Goal: Task Accomplishment & Management: Manage account settings

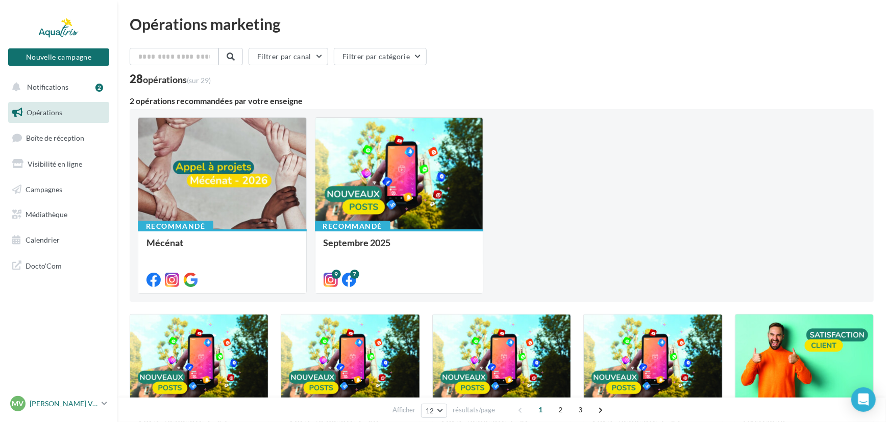
click at [46, 405] on p "[PERSON_NAME] VAN DER [PERSON_NAME]" at bounding box center [64, 404] width 68 height 10
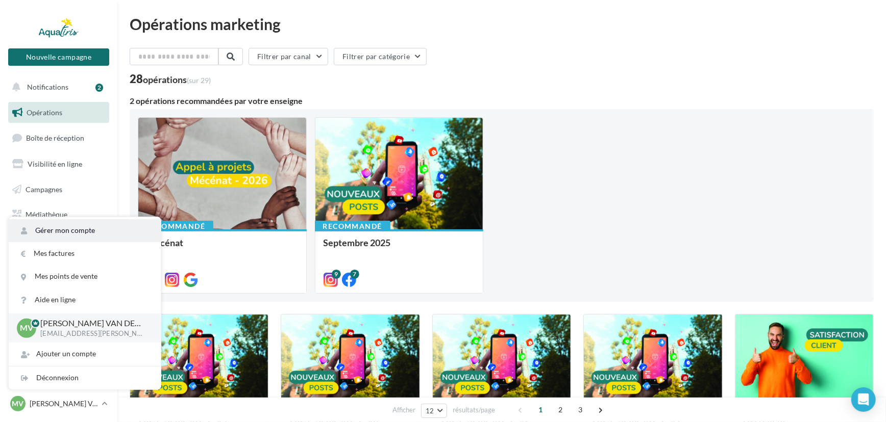
click at [97, 237] on link "Gérer mon compte" at bounding box center [85, 230] width 152 height 23
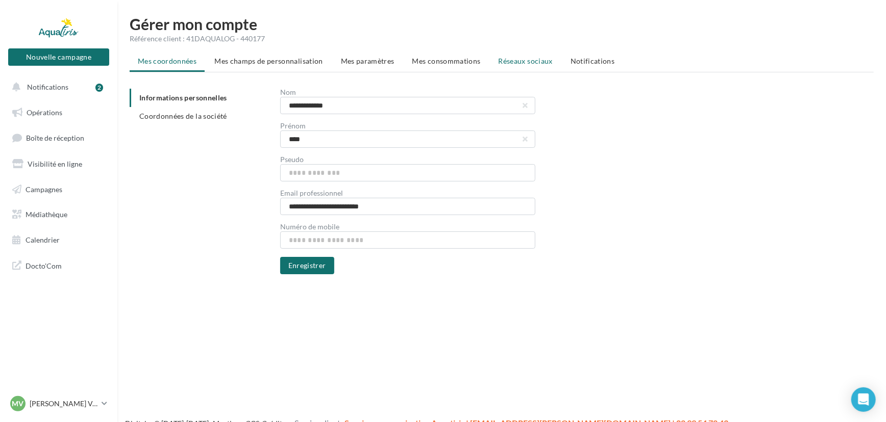
click at [525, 66] on li "Réseaux sociaux" at bounding box center [525, 61] width 70 height 18
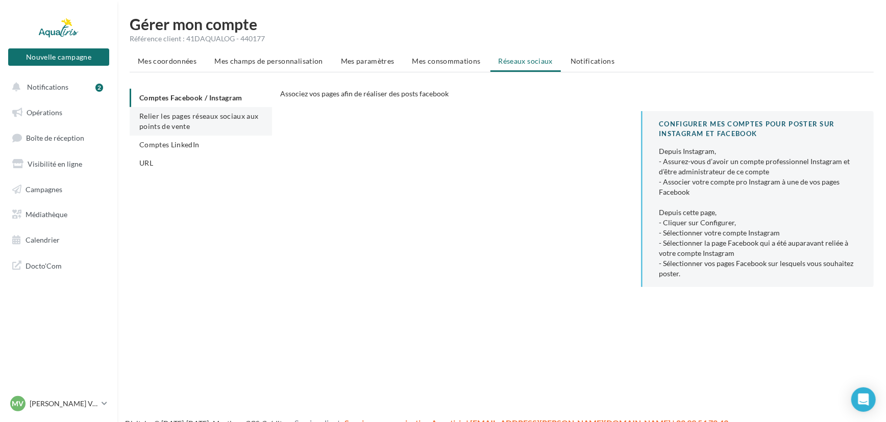
click at [174, 133] on li "Relier les pages réseaux sociaux aux points de vente" at bounding box center [201, 121] width 142 height 29
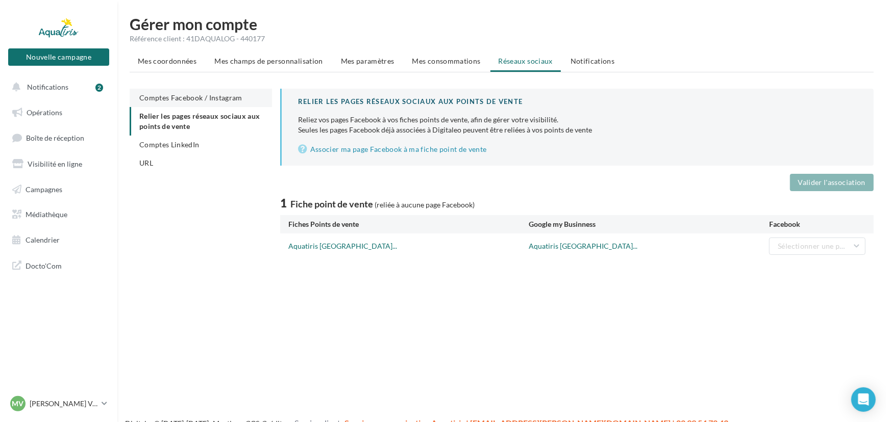
click at [209, 98] on span "Comptes Facebook / Instagram" at bounding box center [190, 97] width 103 height 9
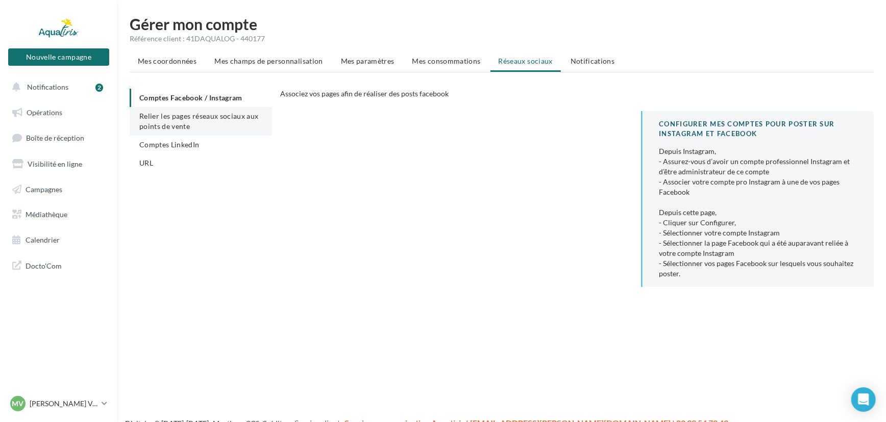
click at [170, 119] on span "Relier les pages réseaux sociaux aux points de vente" at bounding box center [198, 121] width 119 height 19
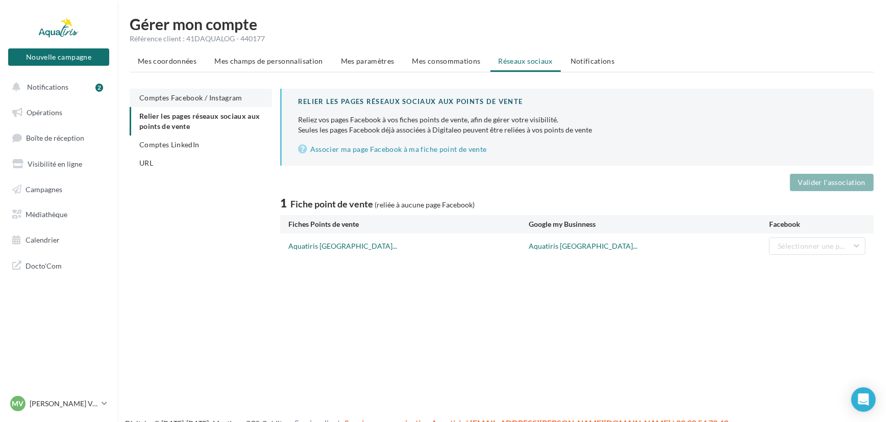
click at [169, 97] on span "Comptes Facebook / Instagram" at bounding box center [190, 97] width 103 height 9
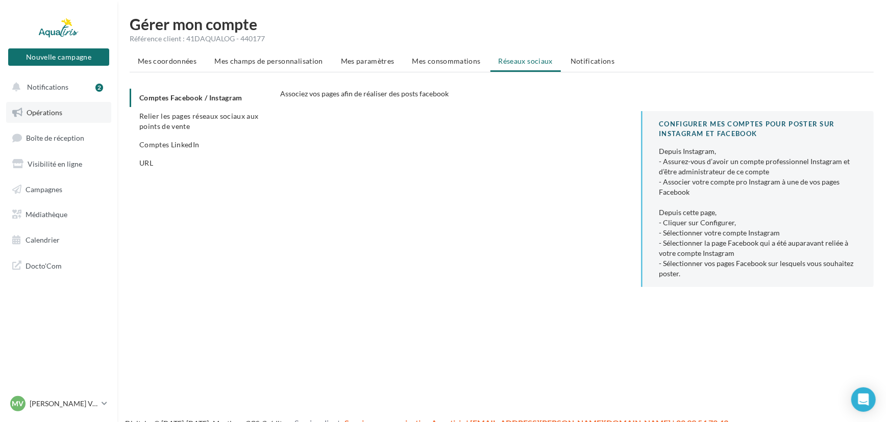
click at [45, 114] on span "Opérations" at bounding box center [45, 112] width 36 height 9
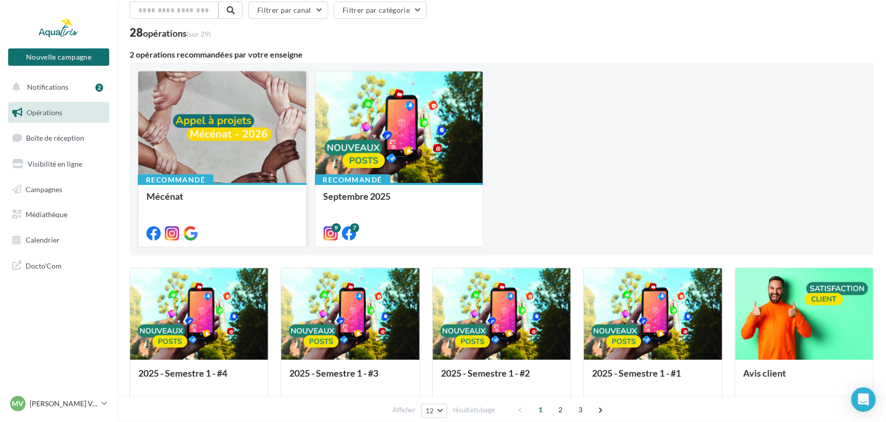
scroll to position [46, 0]
click at [68, 192] on link "Campagnes" at bounding box center [58, 189] width 105 height 21
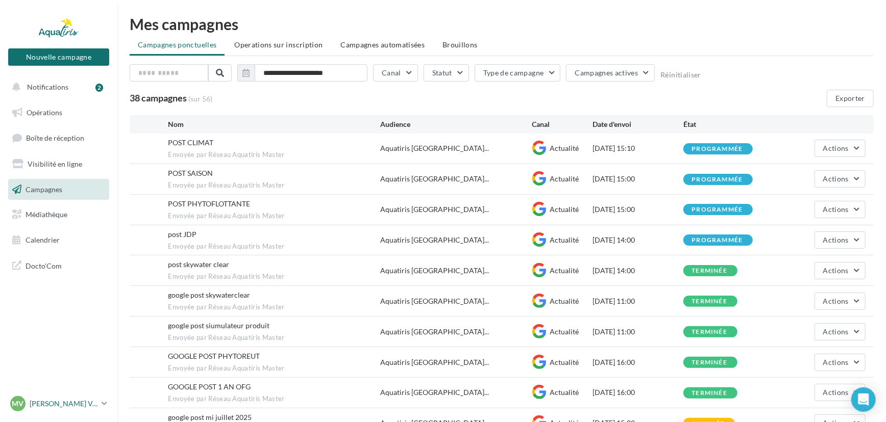
click at [79, 398] on div "MV Marc VAN DER HORST marc.vanderhorst@aquatiris.fr" at bounding box center [53, 403] width 87 height 15
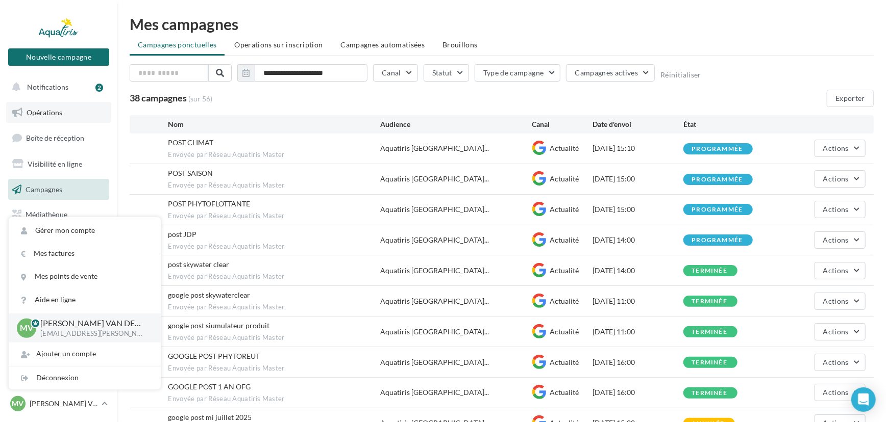
click at [60, 108] on span "Opérations" at bounding box center [45, 112] width 36 height 9
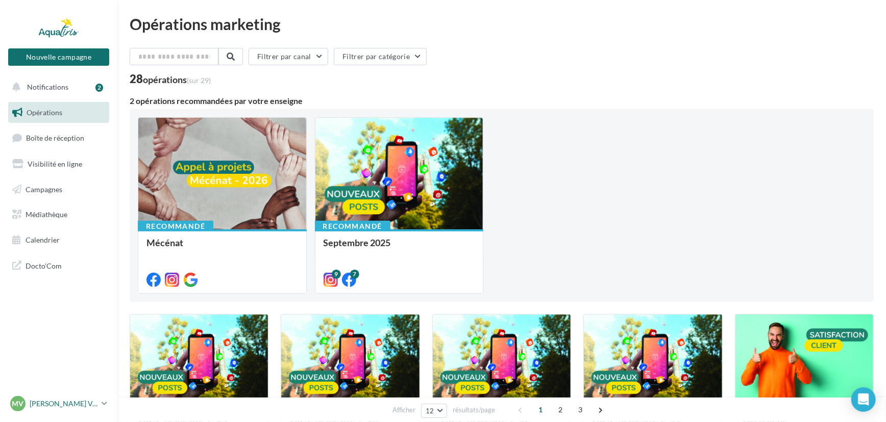
click at [102, 406] on icon at bounding box center [105, 403] width 6 height 9
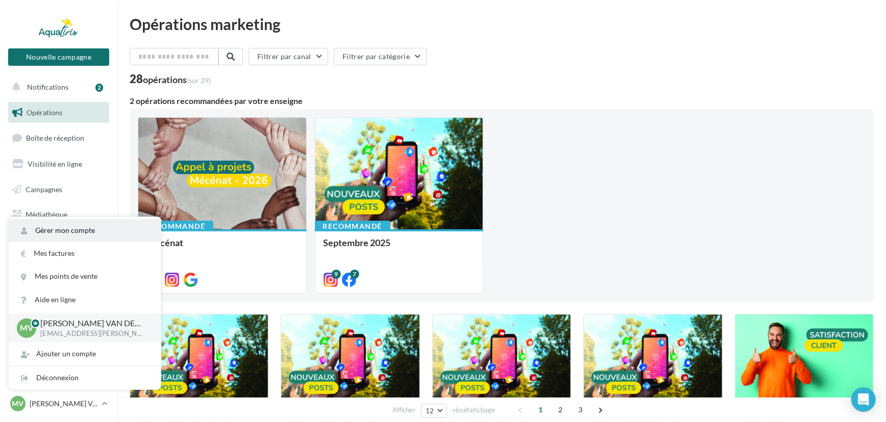
click at [93, 230] on link "Gérer mon compte" at bounding box center [85, 230] width 152 height 23
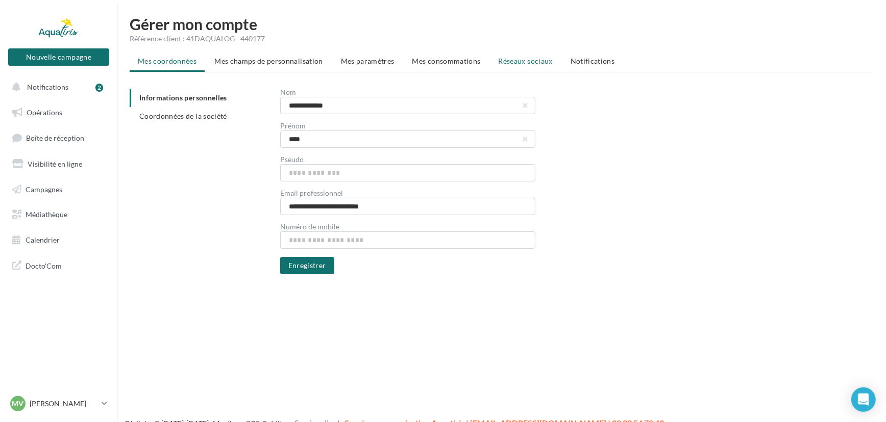
click at [504, 61] on span "Réseaux sociaux" at bounding box center [525, 61] width 54 height 9
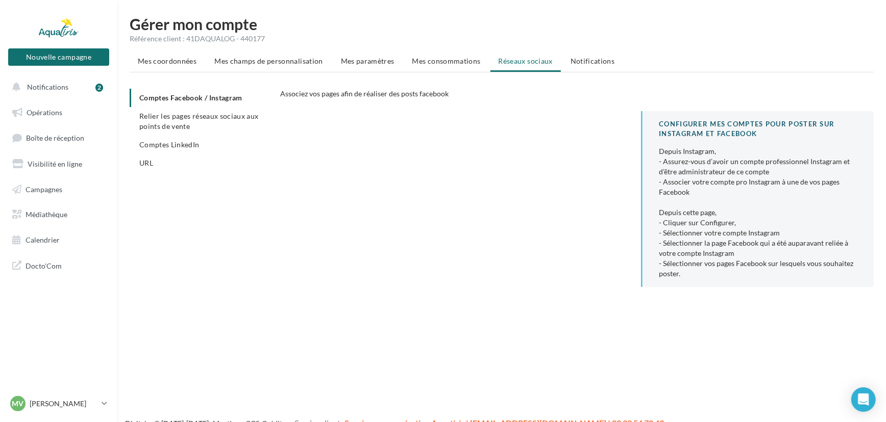
click at [364, 92] on span "Associez vos pages afin de réaliser des posts facebook" at bounding box center [364, 93] width 168 height 9
click at [449, 91] on div "Associez vos pages afin de réaliser des posts facebook" at bounding box center [480, 94] width 401 height 10
drag, startPoint x: 702, startPoint y: 89, endPoint x: 703, endPoint y: 131, distance: 41.8
click at [703, 90] on div "Associez vos pages afin de réaliser des posts facebook" at bounding box center [580, 96] width 601 height 14
drag, startPoint x: 703, startPoint y: 157, endPoint x: 699, endPoint y: 169, distance: 12.8
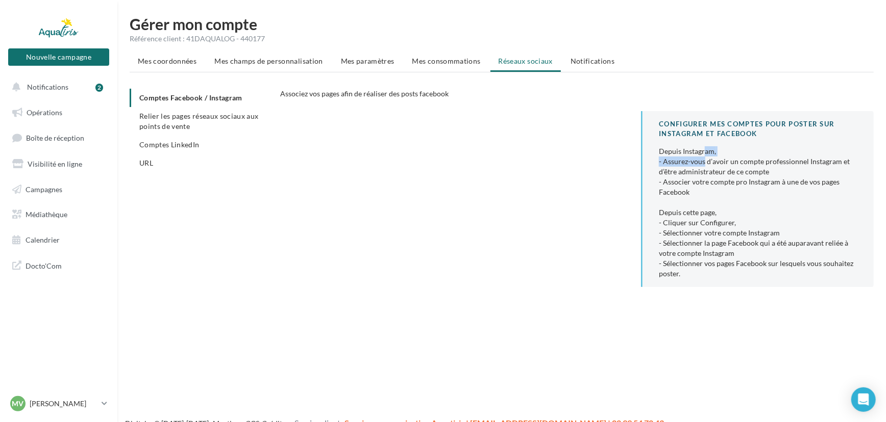
click at [703, 157] on div "Depuis Instagram, - Assurez-vous d’avoir un compte professionnel Instagram et d…" at bounding box center [758, 212] width 198 height 133
click at [693, 205] on div "Depuis Instagram, - Assurez-vous d’avoir un compte professionnel Instagram et d…" at bounding box center [758, 212] width 198 height 133
click at [689, 223] on div "Depuis Instagram, - Assurez-vous d’avoir un compte professionnel Instagram et d…" at bounding box center [758, 212] width 198 height 133
click at [648, 219] on div "CONFIGURER MES COMPTES POUR POSTER sur instagram et facebook Depuis Instagram, …" at bounding box center [757, 199] width 233 height 176
click at [173, 132] on li "Relier les pages réseaux sociaux aux points de vente" at bounding box center [201, 121] width 142 height 29
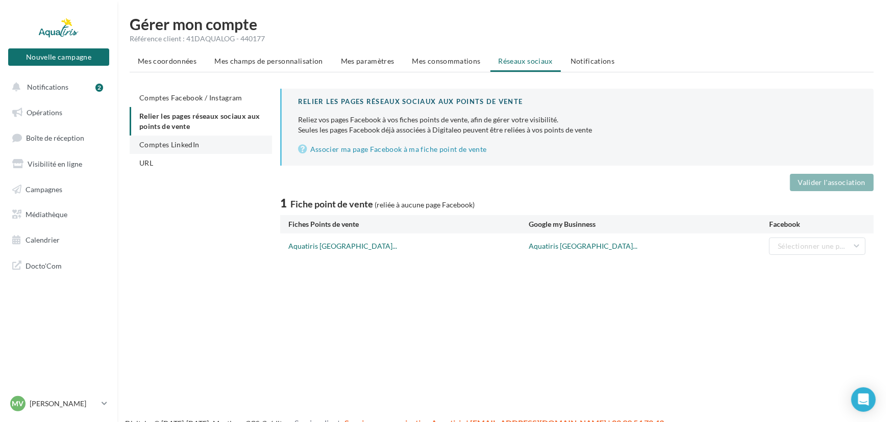
click at [175, 139] on li "Comptes LinkedIn" at bounding box center [201, 145] width 142 height 18
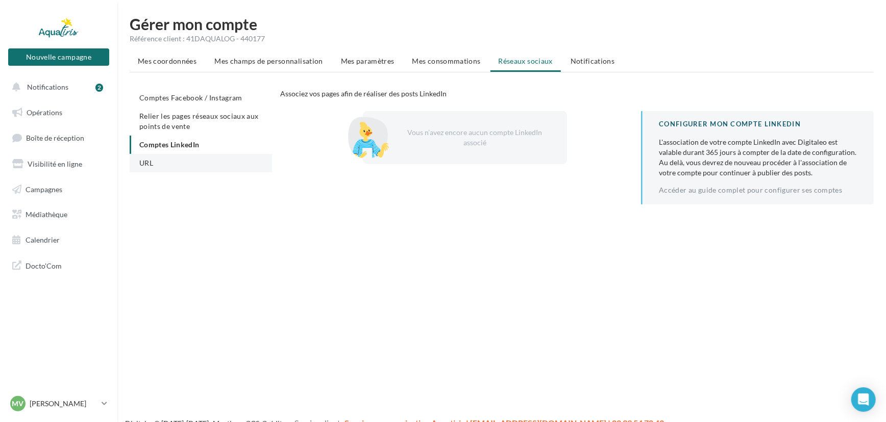
click at [159, 162] on li "URL" at bounding box center [201, 163] width 142 height 18
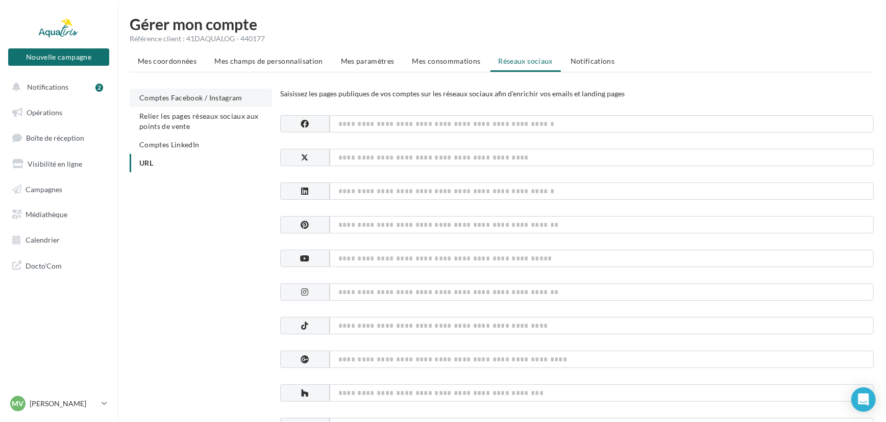
click at [181, 99] on span "Comptes Facebook / Instagram" at bounding box center [190, 97] width 103 height 9
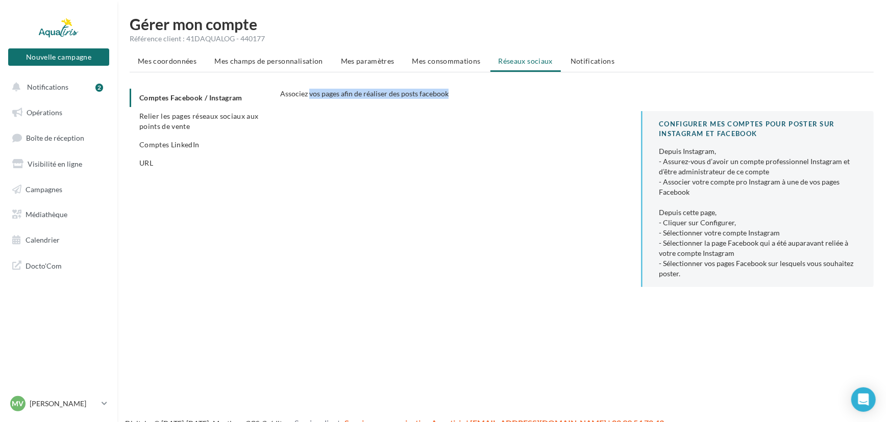
drag, startPoint x: 308, startPoint y: 96, endPoint x: 479, endPoint y: 95, distance: 170.9
click at [479, 95] on div "Associez vos pages afin de réaliser des posts facebook" at bounding box center [480, 94] width 401 height 10
click at [427, 125] on div "CONFIGURER MES COMPTES POUR POSTER sur instagram et facebook Depuis Instagram, …" at bounding box center [580, 203] width 601 height 184
click at [38, 399] on p "[PERSON_NAME] VAN DER [PERSON_NAME]" at bounding box center [64, 404] width 68 height 10
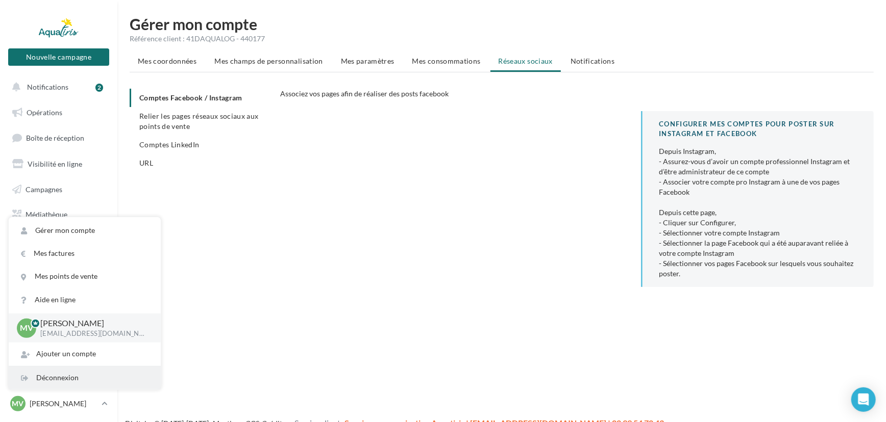
click at [54, 375] on div "Déconnexion" at bounding box center [85, 378] width 152 height 23
